Goal: Check status

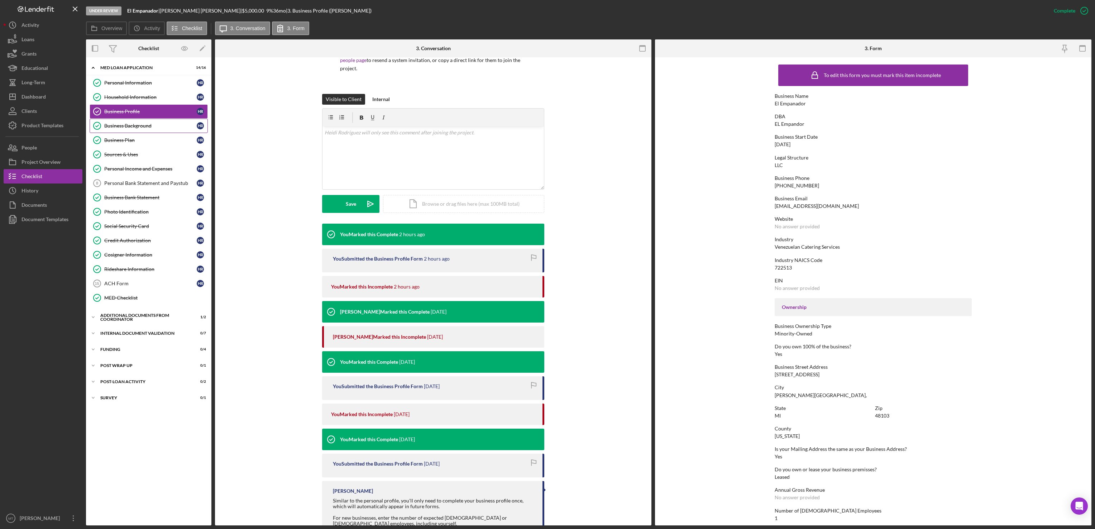
drag, startPoint x: 134, startPoint y: 123, endPoint x: 130, endPoint y: 127, distance: 5.3
click at [130, 127] on div "Business Background" at bounding box center [150, 126] width 92 height 6
